Goal: Transaction & Acquisition: Subscribe to service/newsletter

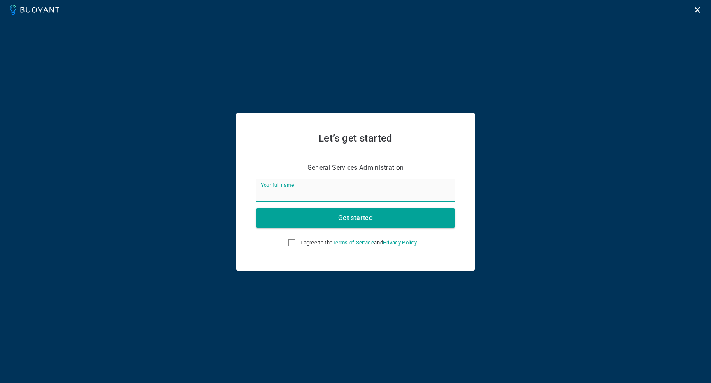
drag, startPoint x: 363, startPoint y: 193, endPoint x: 359, endPoint y: 194, distance: 4.5
click at [359, 194] on input "Your full name" at bounding box center [355, 189] width 199 height 23
type input "Jihad MOTII"
click at [283, 244] on label "I agree to the Terms of Service and Privacy Policy" at bounding box center [350, 242] width 134 height 16
click at [287, 244] on input "I agree to the Terms of Service and Privacy Policy" at bounding box center [292, 243] width 10 height 10
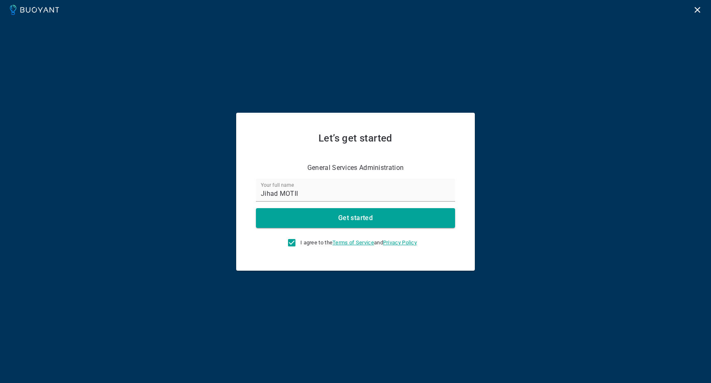
click at [287, 244] on input "I agree to the Terms of Service and Privacy Policy" at bounding box center [292, 243] width 10 height 10
checkbox input "true"
click at [322, 217] on button "Get started" at bounding box center [355, 218] width 199 height 20
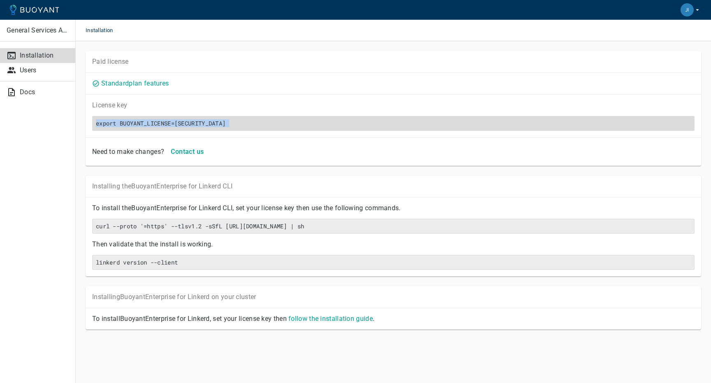
click at [197, 120] on h6 "export BUOYANT_LICENSE=[SECURITY_DATA]" at bounding box center [393, 123] width 595 height 7
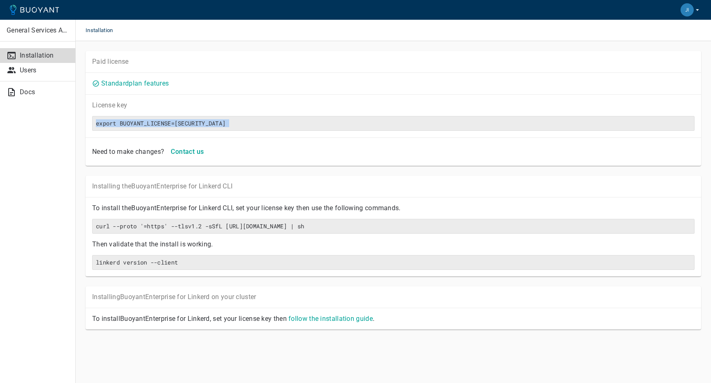
click at [232, 88] on div "Standard plan features" at bounding box center [393, 83] width 615 height 21
drag, startPoint x: 127, startPoint y: 61, endPoint x: 117, endPoint y: 61, distance: 10.7
click at [117, 61] on p "Paid license" at bounding box center [393, 62] width 602 height 8
click at [31, 72] on p "Users" at bounding box center [44, 70] width 49 height 8
